Goal: Information Seeking & Learning: Learn about a topic

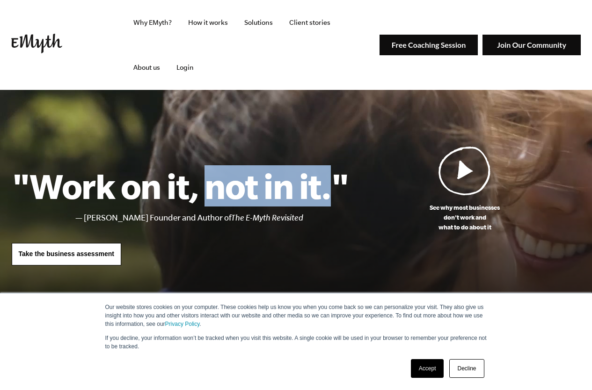
click at [338, 184] on h1 ""Work on it, not in it."" at bounding box center [181, 185] width 338 height 41
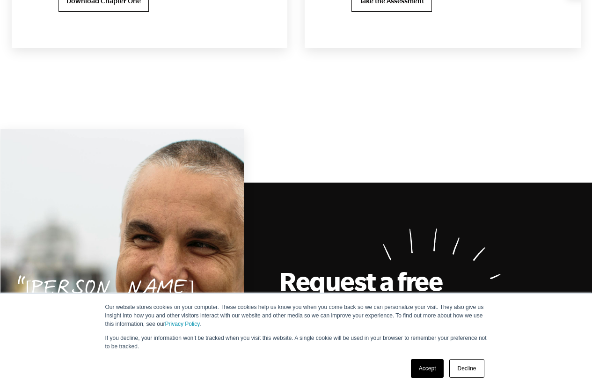
scroll to position [1778, 0]
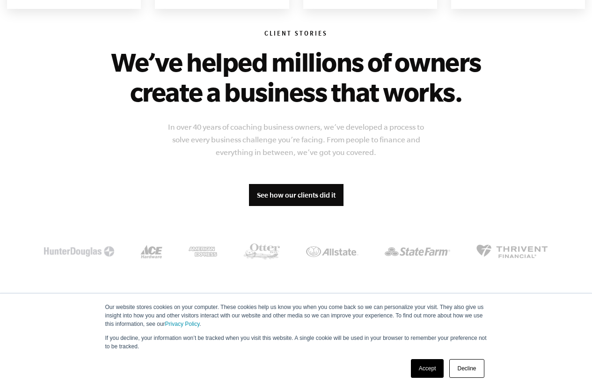
scroll to position [749, 0]
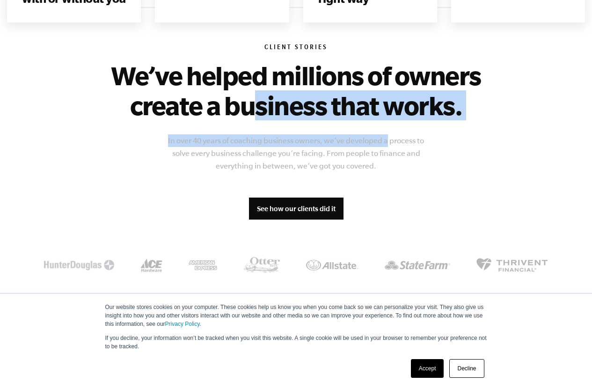
drag, startPoint x: 312, startPoint y: 108, endPoint x: 388, endPoint y: 122, distance: 77.1
click at [388, 122] on div "Client Stories We’ve helped millions of owners create a business that works. In…" at bounding box center [296, 159] width 569 height 305
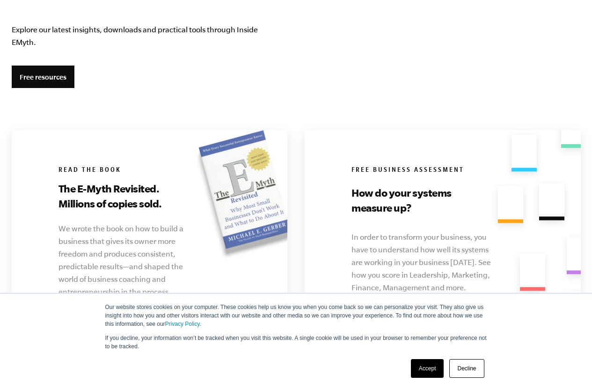
scroll to position [1779, 0]
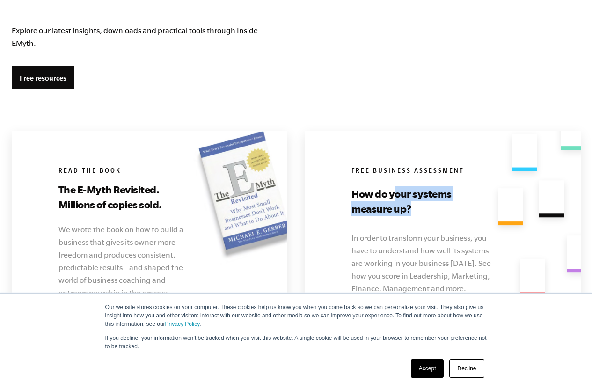
drag, startPoint x: 394, startPoint y: 188, endPoint x: 425, endPoint y: 212, distance: 39.1
click at [425, 212] on h3 "How do your systems measure up?" at bounding box center [417, 201] width 130 height 30
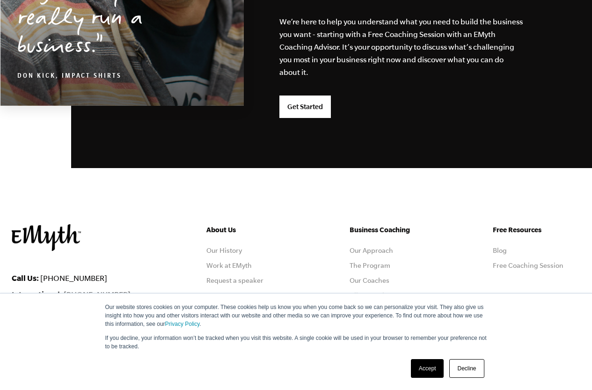
scroll to position [2529, 0]
